Goal: Find contact information: Find contact information

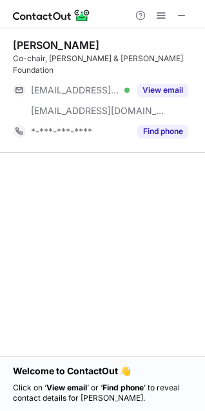
click at [187, 17] on button at bounding box center [181, 15] width 15 height 15
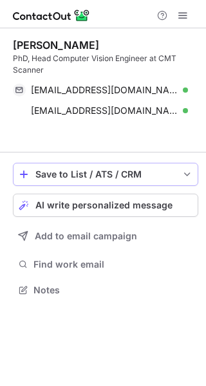
scroll to position [261, 206]
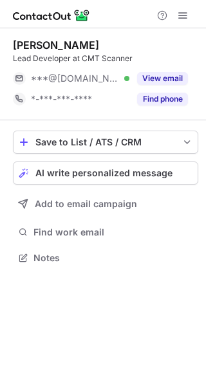
scroll to position [249, 206]
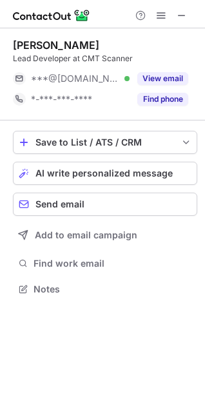
scroll to position [280, 205]
click at [160, 34] on div "Rory Sproule Lead Developer at CMT Scanner ***@outlook.com Verified View email …" at bounding box center [105, 74] width 184 height 92
click at [179, 14] on span at bounding box center [181, 15] width 10 height 10
